Goal: Answer question/provide support: Share knowledge or assist other users

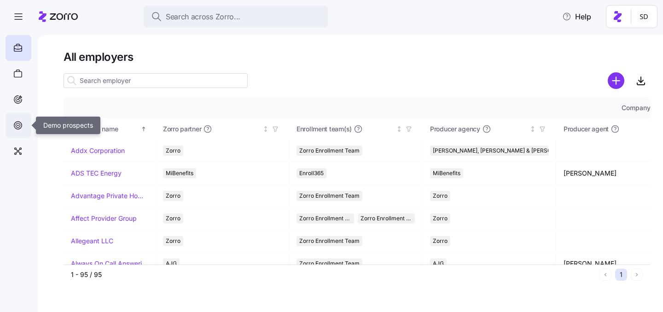
click at [20, 123] on icon at bounding box center [18, 125] width 10 height 11
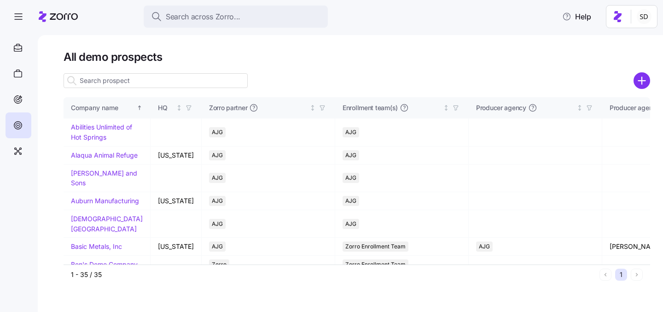
click at [108, 82] on input at bounding box center [156, 80] width 184 height 15
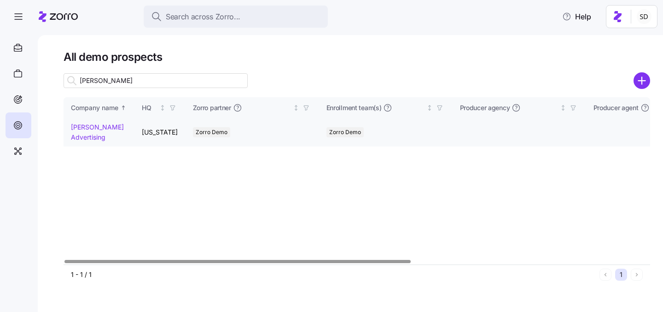
type input "[PERSON_NAME]"
click at [79, 129] on link "[PERSON_NAME] Advertising" at bounding box center [97, 132] width 53 height 18
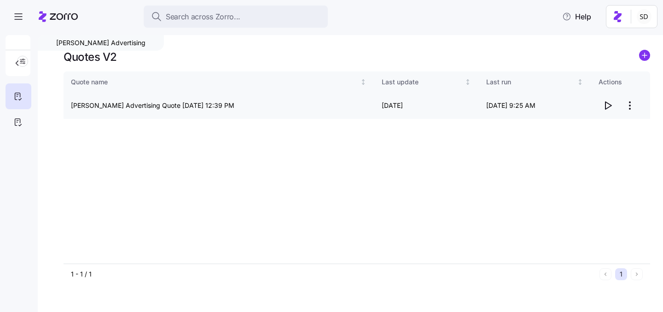
click at [605, 106] on icon "button" at bounding box center [608, 105] width 6 height 7
click at [18, 121] on icon at bounding box center [18, 121] width 10 height 11
click at [605, 105] on icon "button" at bounding box center [608, 105] width 6 height 7
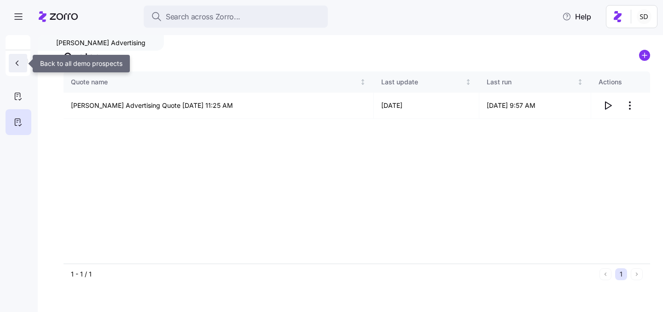
click at [16, 68] on button "button" at bounding box center [18, 63] width 18 height 18
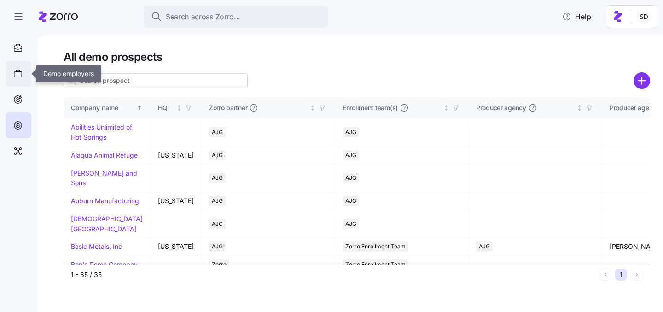
click at [19, 73] on icon at bounding box center [18, 73] width 10 height 11
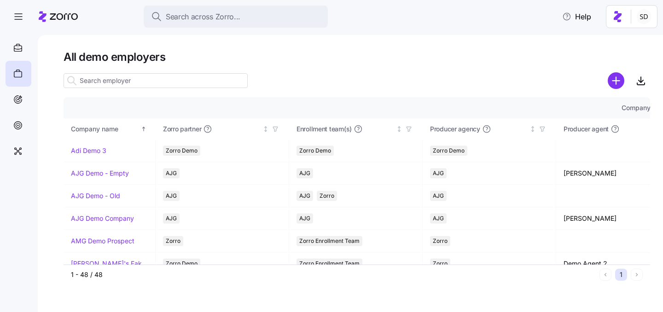
click at [137, 79] on input at bounding box center [156, 80] width 184 height 15
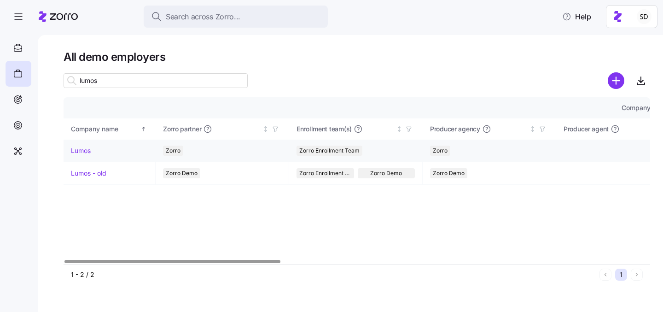
type input "lumos"
click at [80, 148] on link "Lumos" at bounding box center [81, 150] width 20 height 9
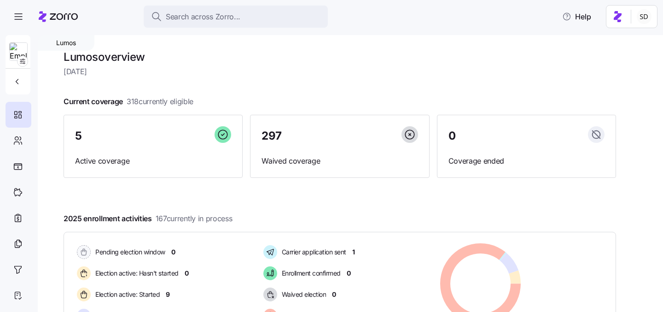
scroll to position [159, 0]
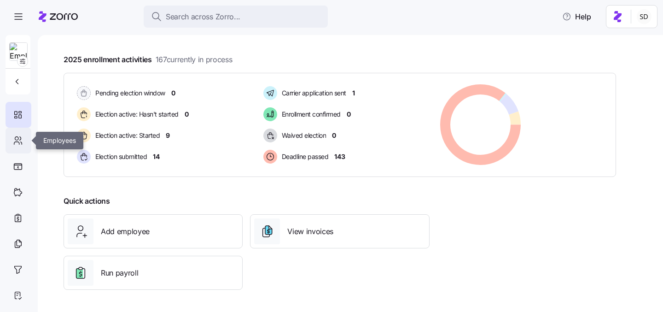
click at [17, 145] on icon at bounding box center [18, 140] width 10 height 11
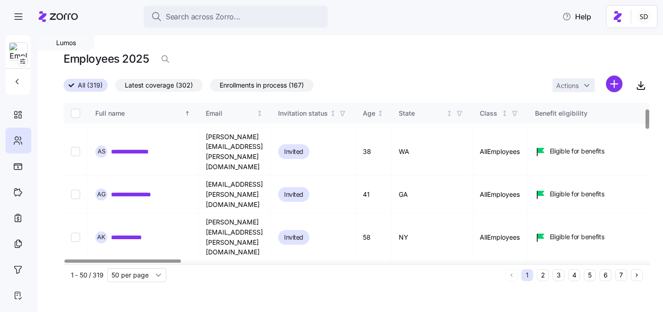
scroll to position [49, 0]
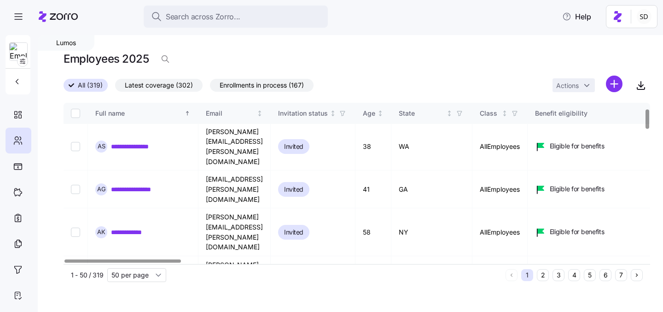
drag, startPoint x: 603, startPoint y: 276, endPoint x: 586, endPoint y: 269, distance: 18.1
click at [603, 276] on button "6" at bounding box center [605, 275] width 12 height 12
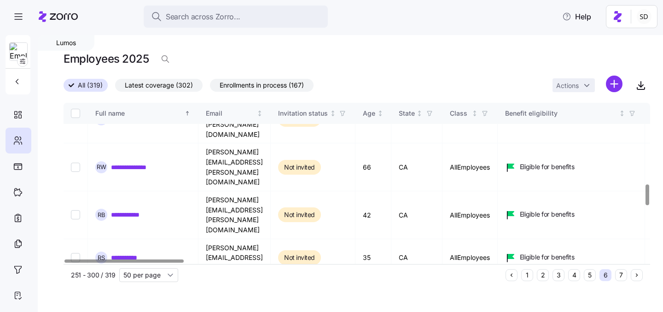
scroll to position [632, 0]
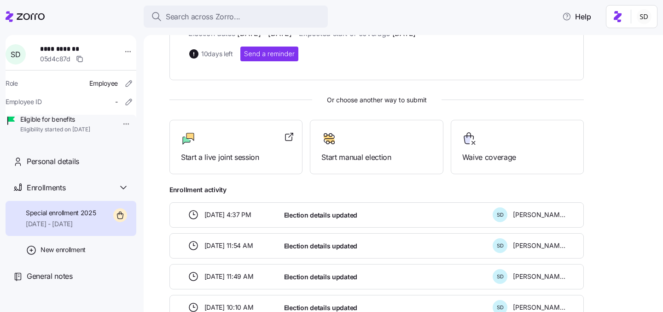
scroll to position [224, 0]
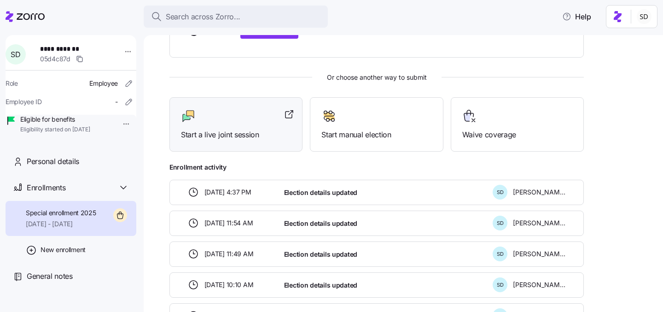
click at [217, 125] on div "Start a live joint session" at bounding box center [236, 125] width 110 height 32
